Goal: Task Accomplishment & Management: Use online tool/utility

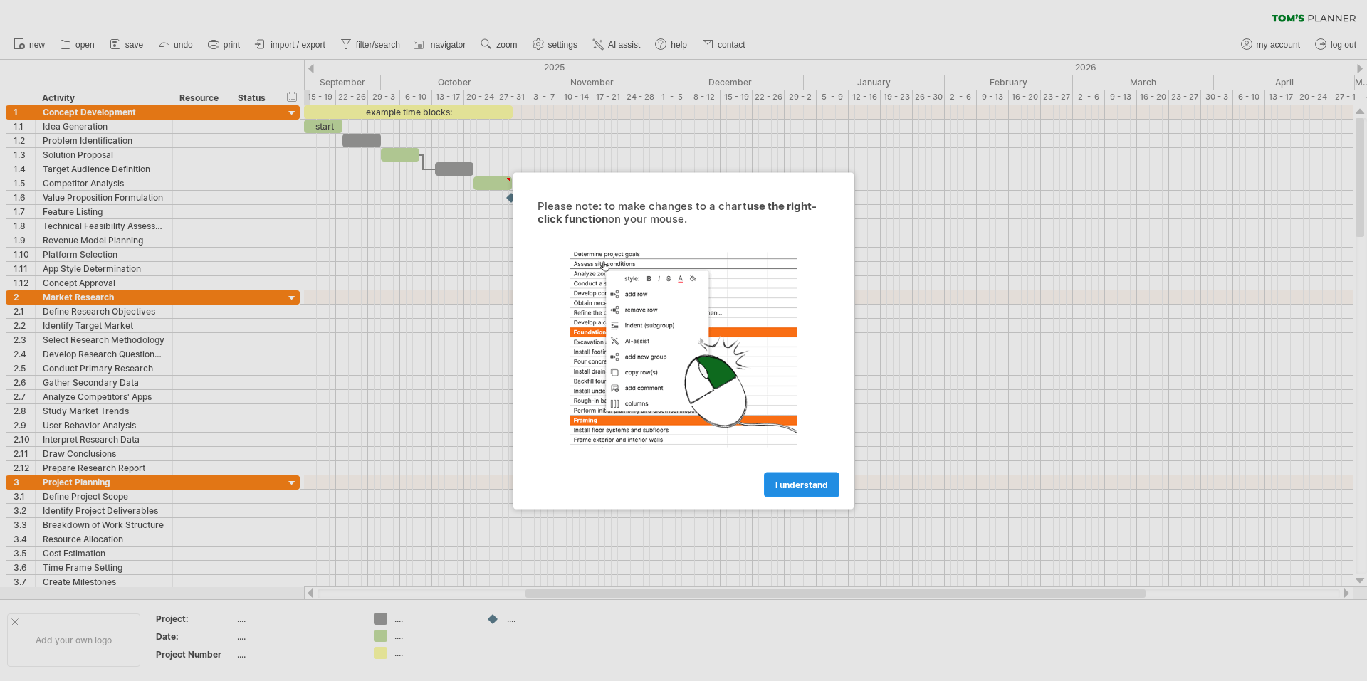
click at [778, 488] on span "I understand" at bounding box center [801, 484] width 53 height 11
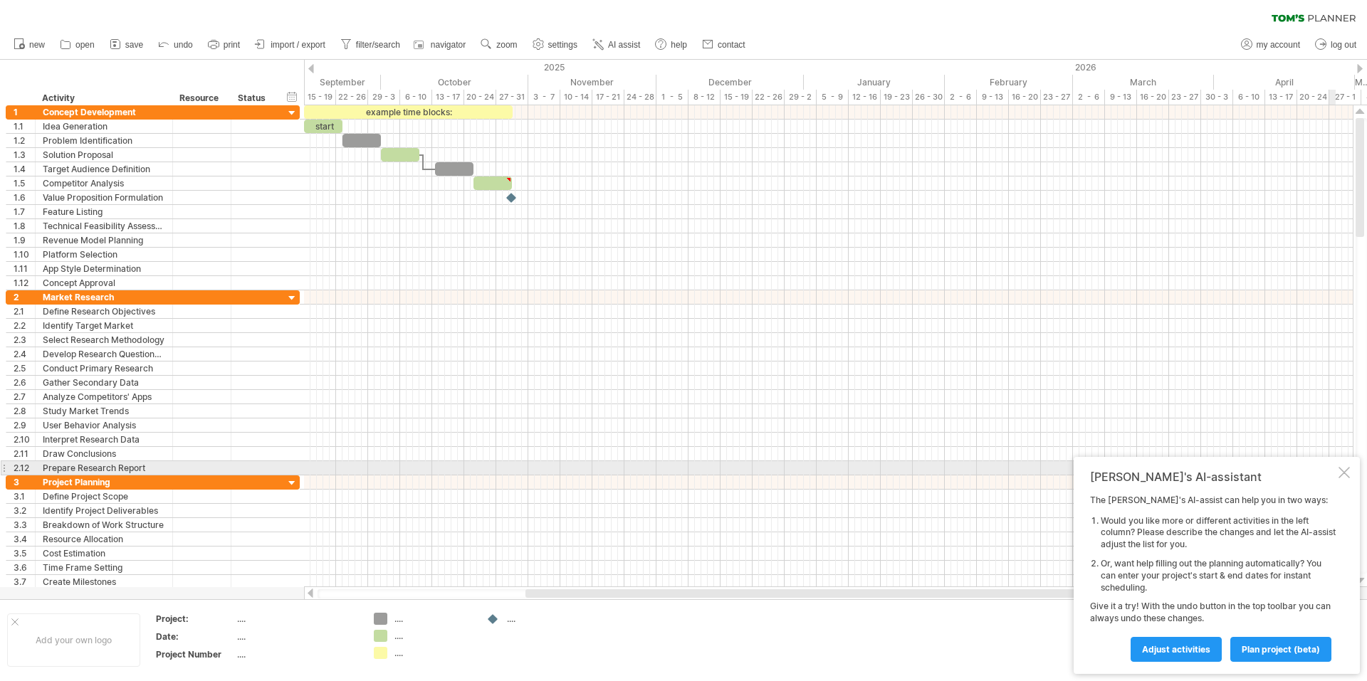
click at [1340, 470] on div at bounding box center [1343, 472] width 11 height 11
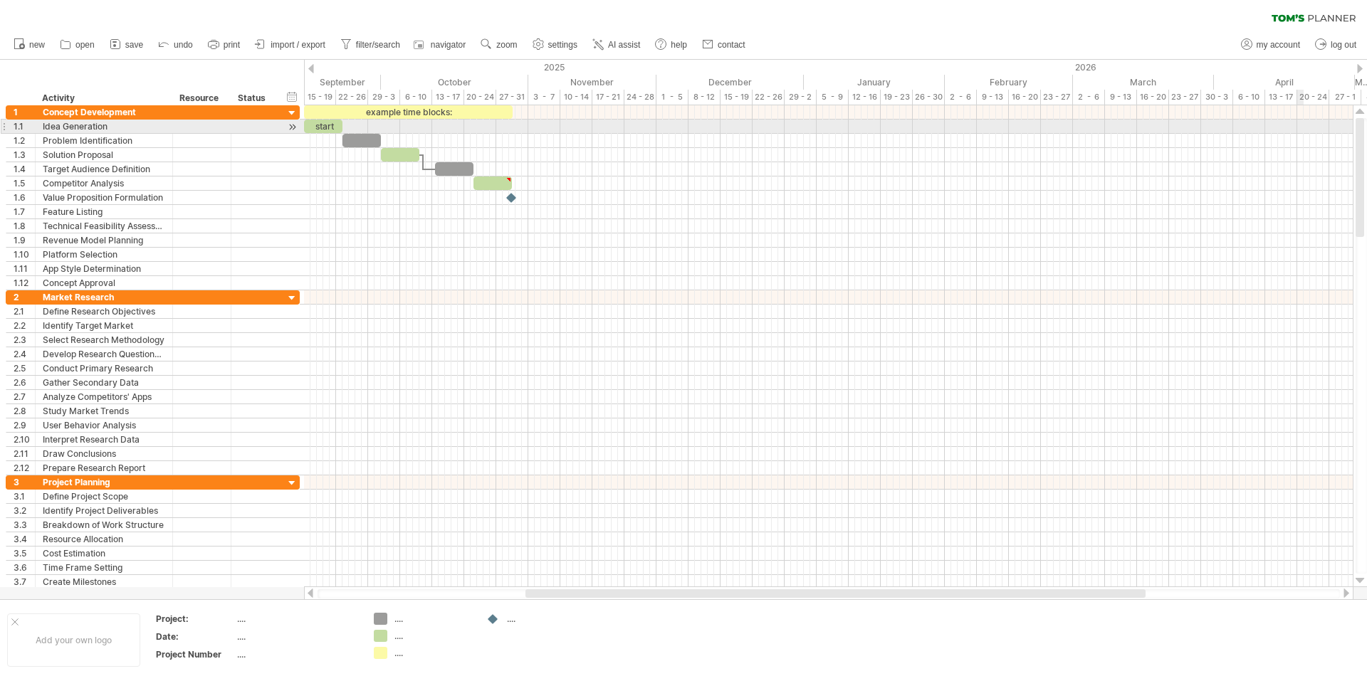
drag, startPoint x: 1356, startPoint y: 522, endPoint x: 1300, endPoint y: 122, distance: 403.9
click at [1300, 122] on div "Trying to reach [DOMAIN_NAME] Connected again... 0% clear filter new 1" at bounding box center [683, 340] width 1367 height 681
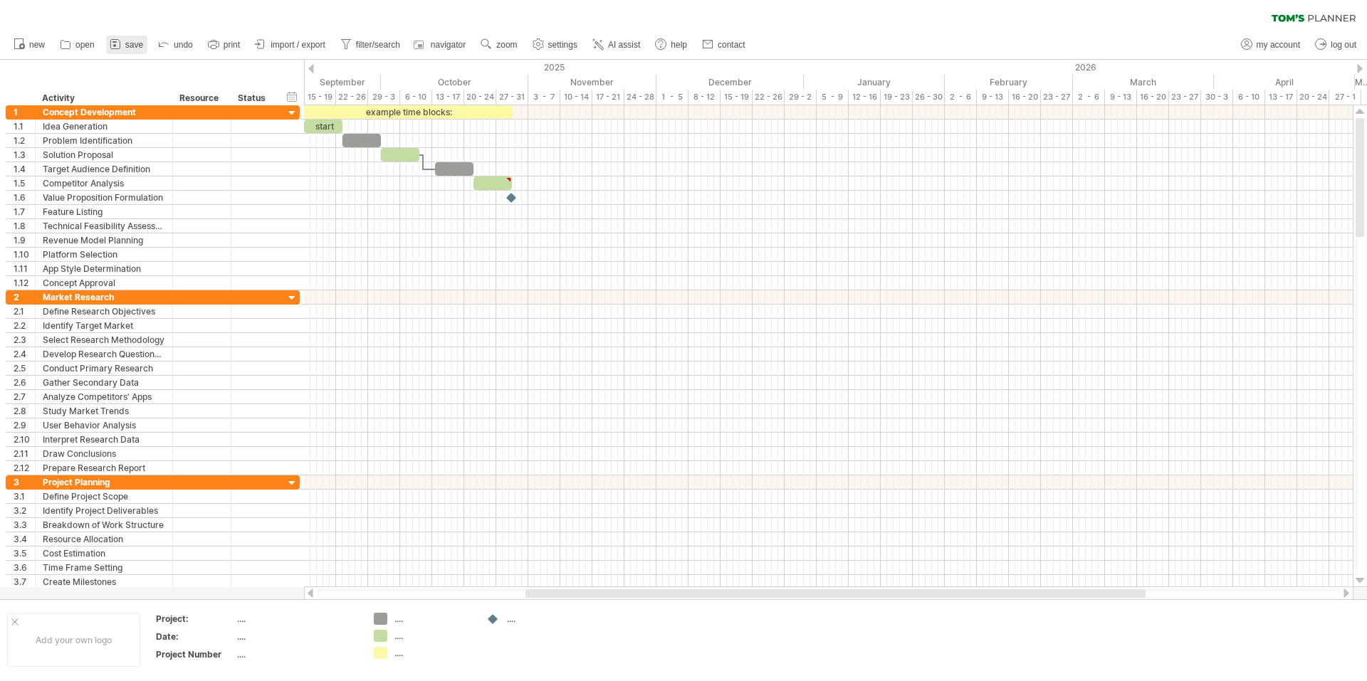
click at [128, 41] on span "save" at bounding box center [134, 45] width 18 height 10
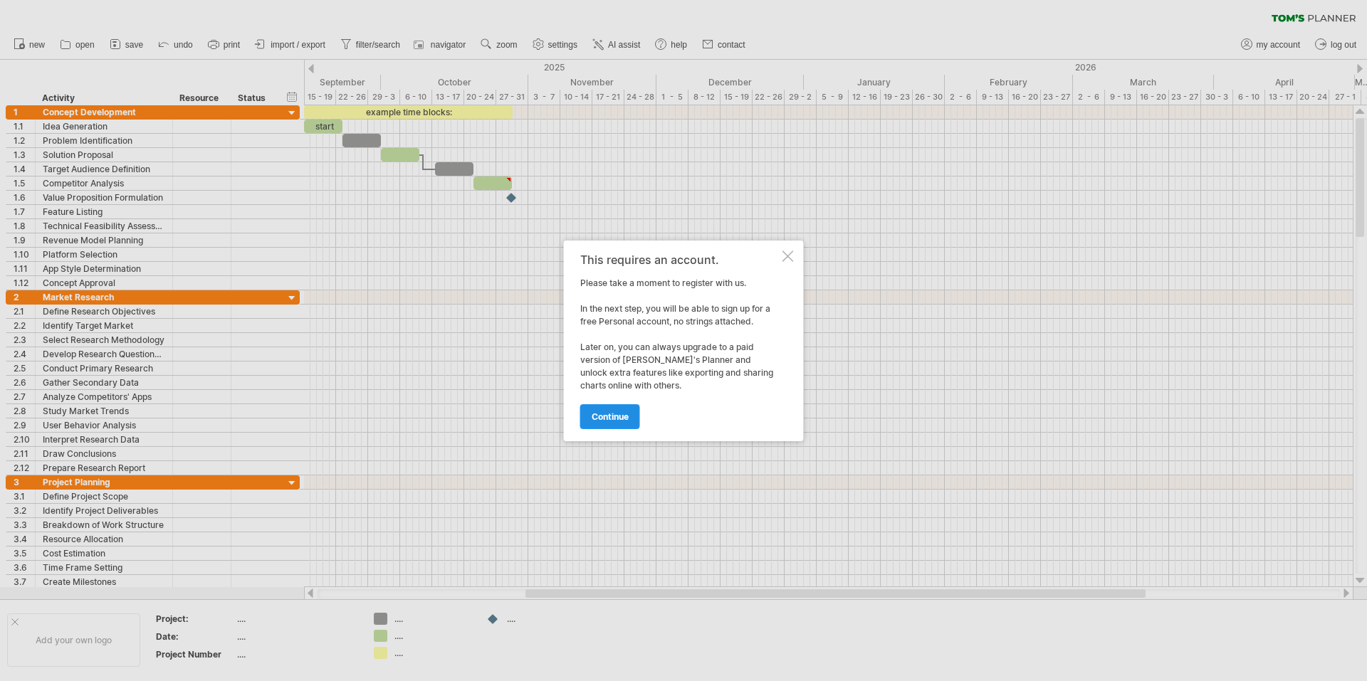
click at [616, 420] on span "continue" at bounding box center [609, 416] width 37 height 11
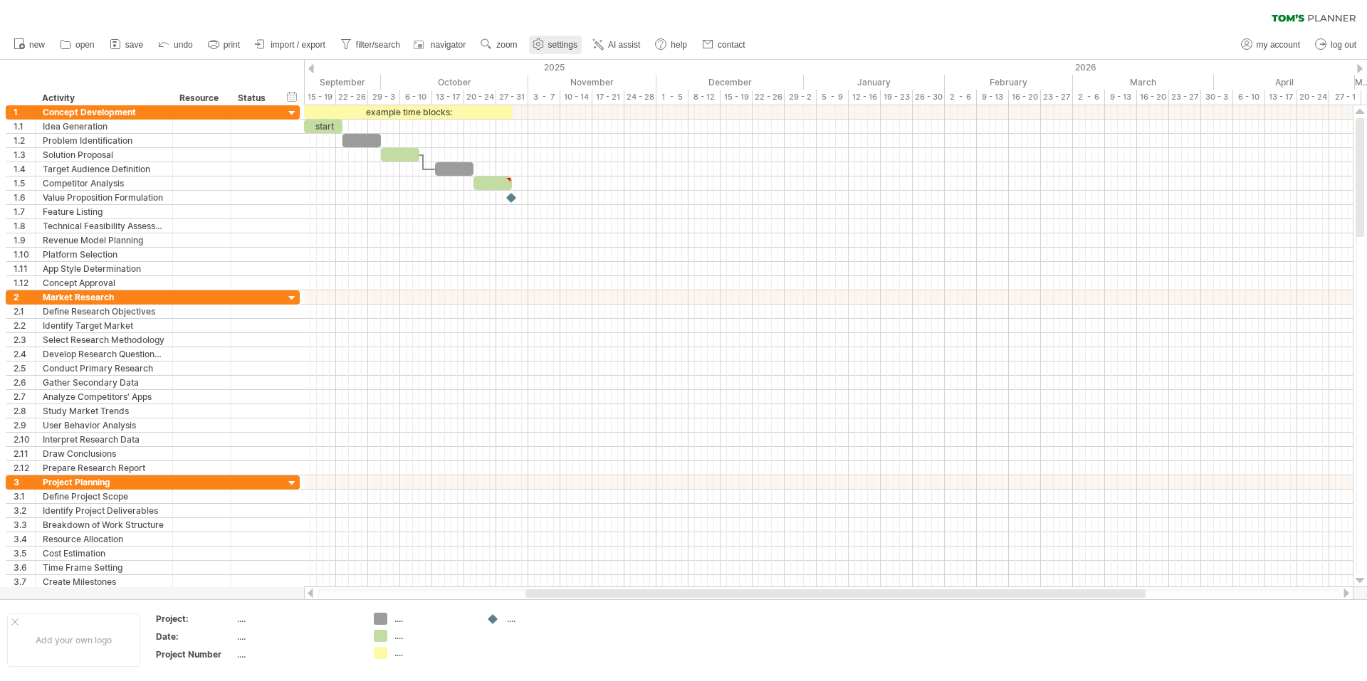
click at [552, 38] on link "settings" at bounding box center [555, 45] width 53 height 19
select select "*"
select select "**"
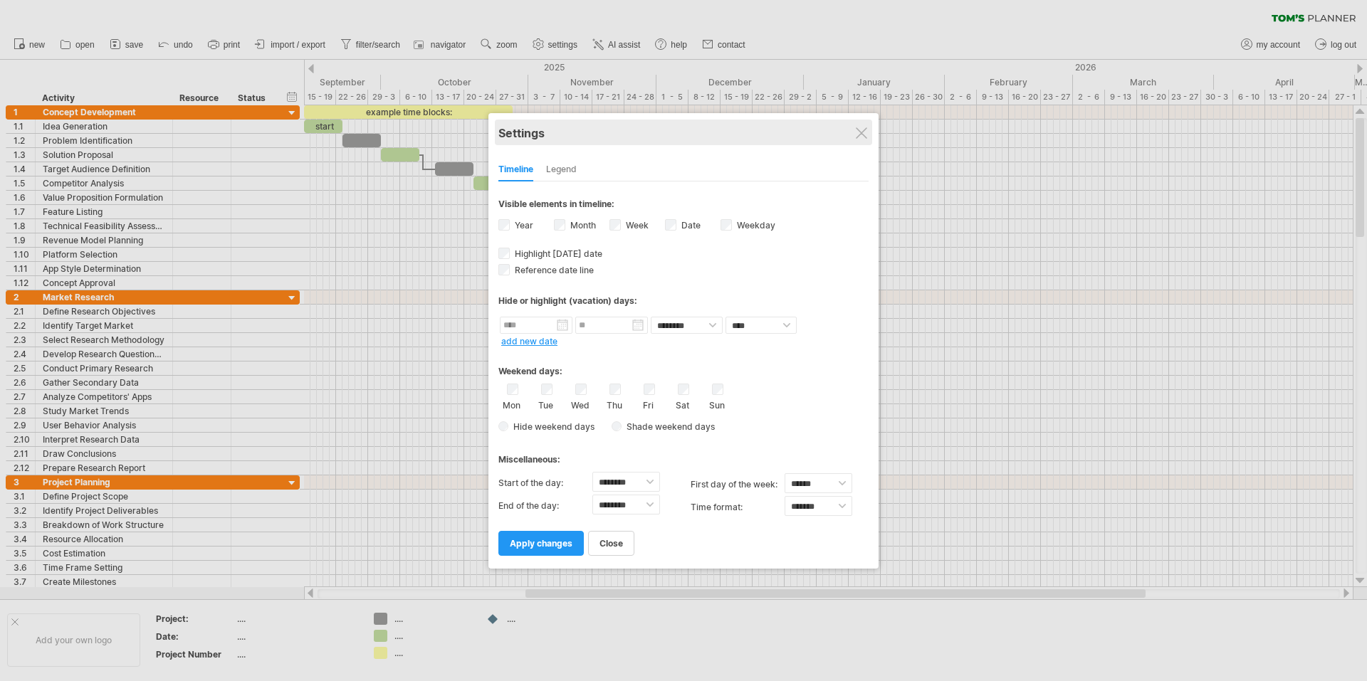
click at [856, 125] on div "Settings" at bounding box center [683, 133] width 370 height 26
click at [870, 117] on div "**********" at bounding box center [683, 341] width 390 height 456
click at [865, 131] on div at bounding box center [861, 132] width 11 height 11
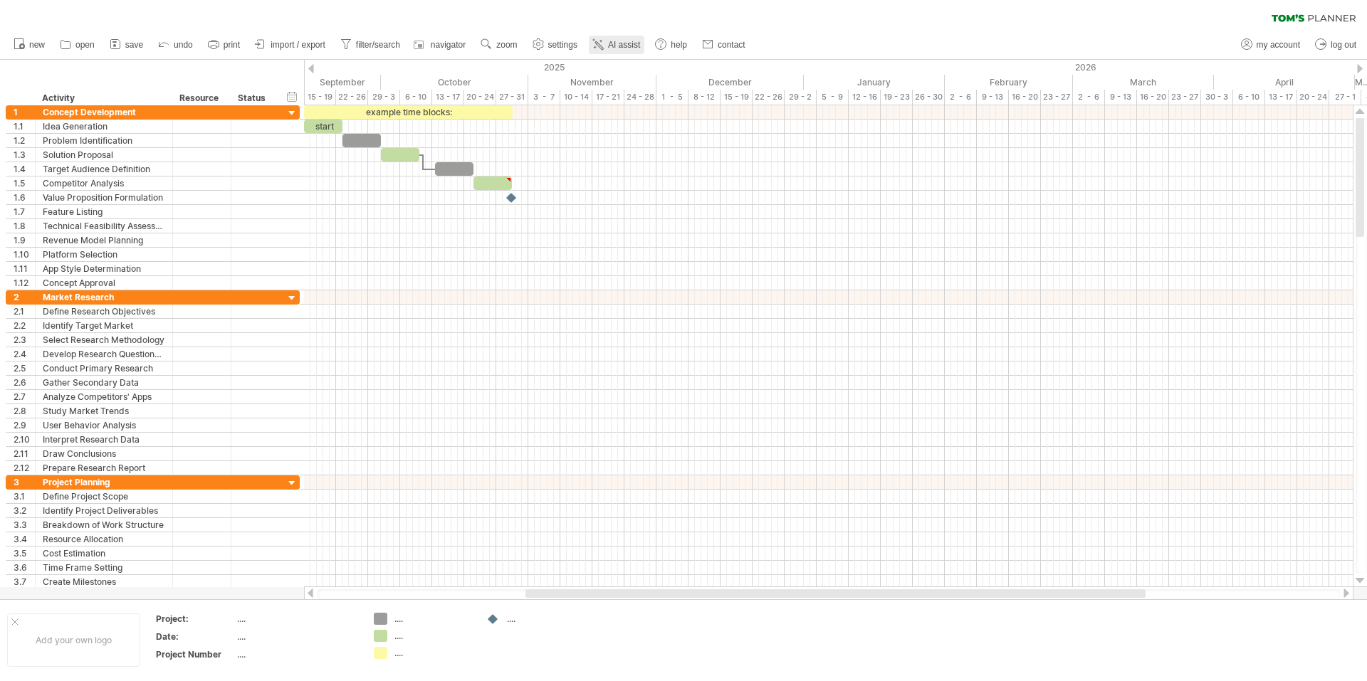
click at [604, 47] on icon at bounding box center [598, 44] width 14 height 14
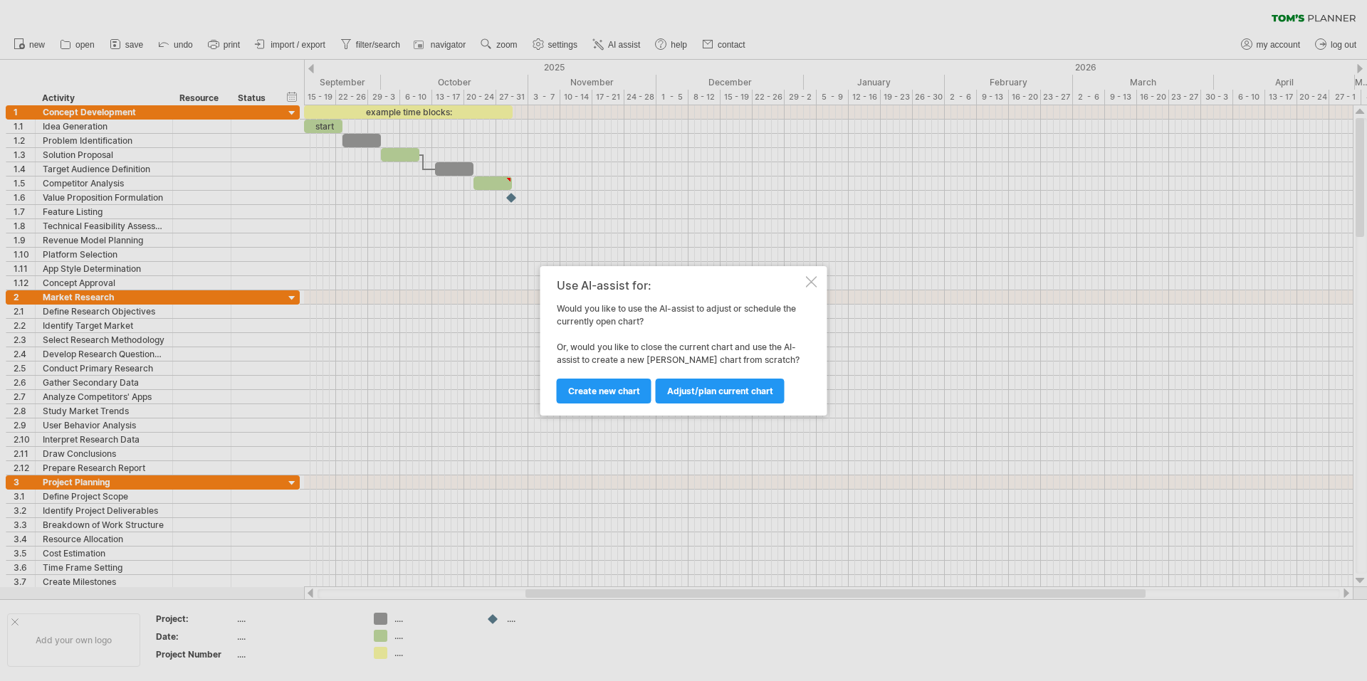
click at [747, 397] on link "Adjust/plan current chart" at bounding box center [720, 391] width 129 height 25
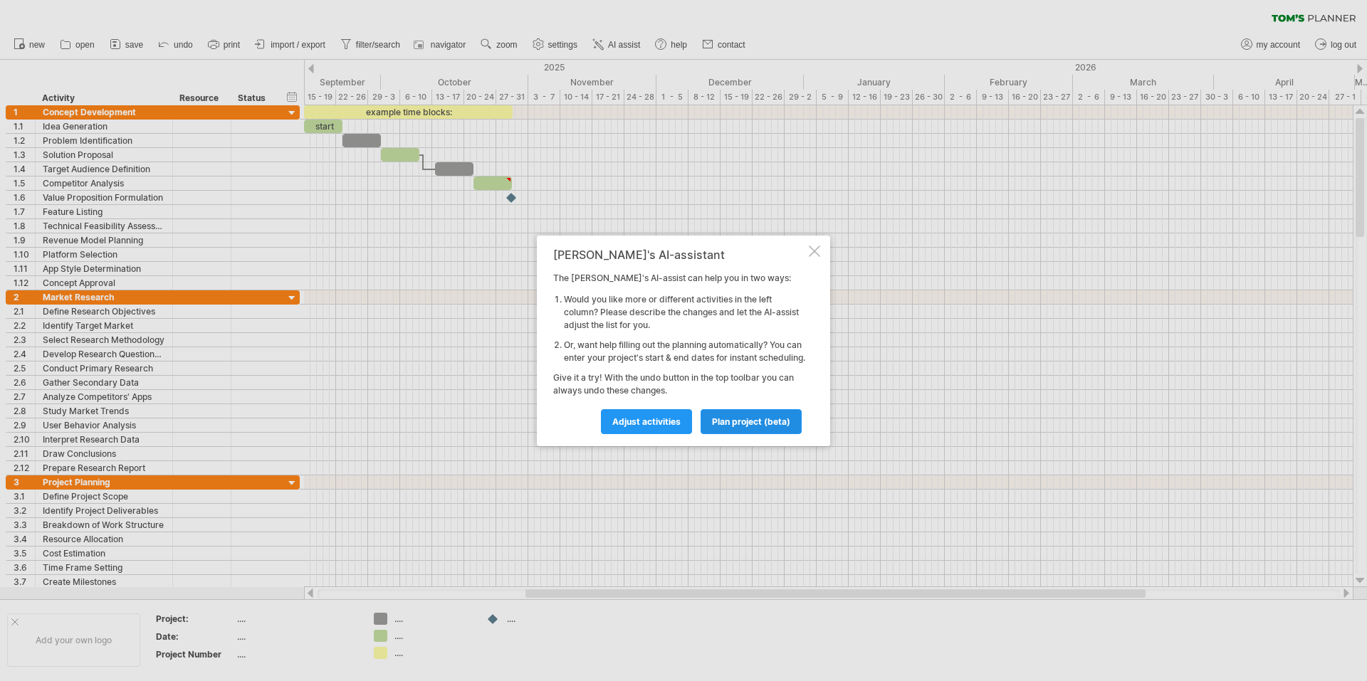
click at [722, 426] on span "plan project (beta)" at bounding box center [751, 421] width 78 height 11
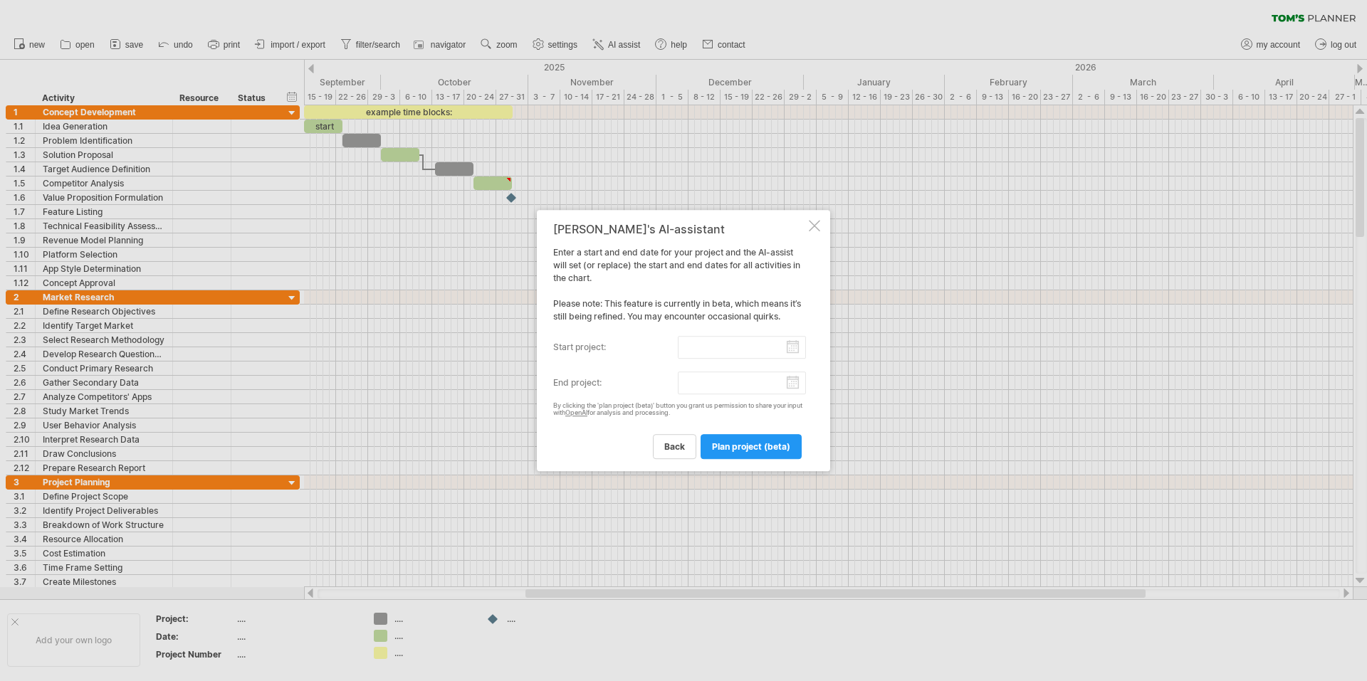
click at [777, 352] on input "start project:" at bounding box center [742, 347] width 129 height 23
click at [648, 446] on link "25" at bounding box center [649, 443] width 13 height 14
type input "********"
click at [732, 381] on input "end project:" at bounding box center [742, 383] width 129 height 23
click at [685, 396] on div "previous next [DATE]" at bounding box center [632, 397] width 130 height 23
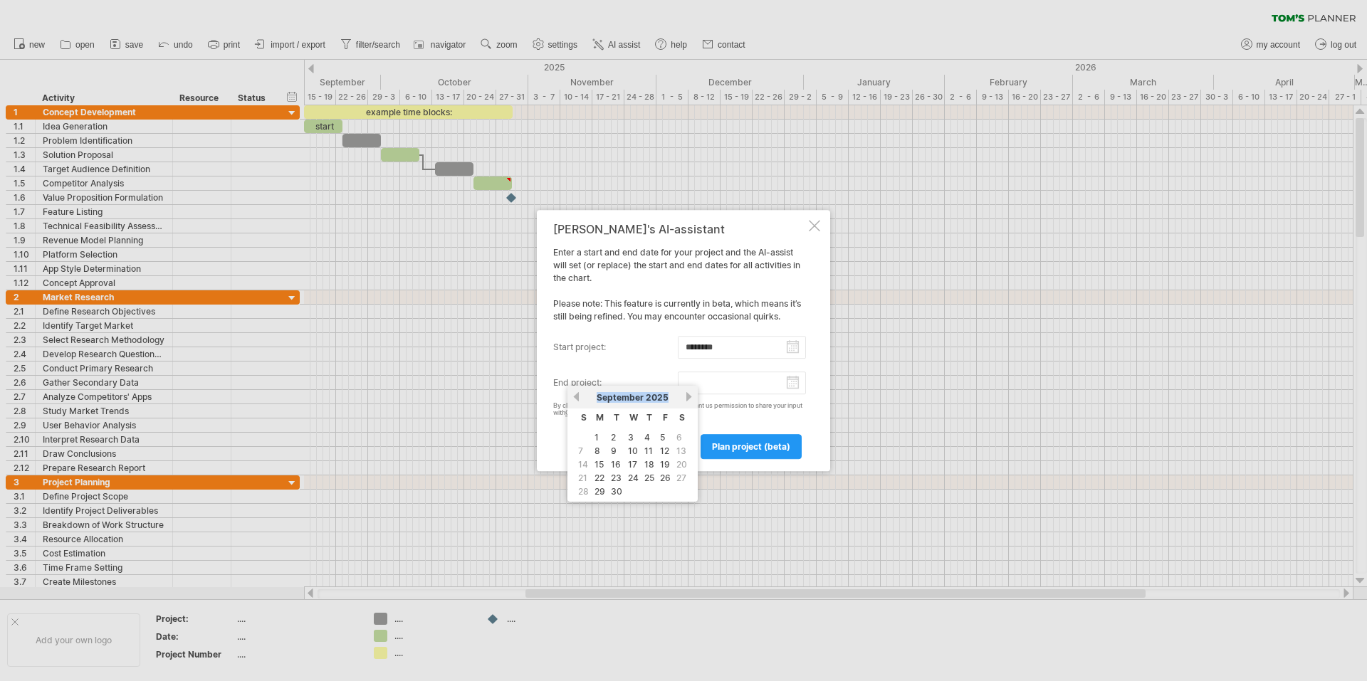
click at [685, 396] on link "next" at bounding box center [688, 396] width 11 height 11
click at [688, 398] on link "next" at bounding box center [688, 396] width 11 height 11
click at [620, 488] on link "25" at bounding box center [616, 492] width 13 height 14
type input "********"
click at [740, 442] on span "plan project (beta)" at bounding box center [751, 446] width 78 height 11
